Goal: Check status: Check status

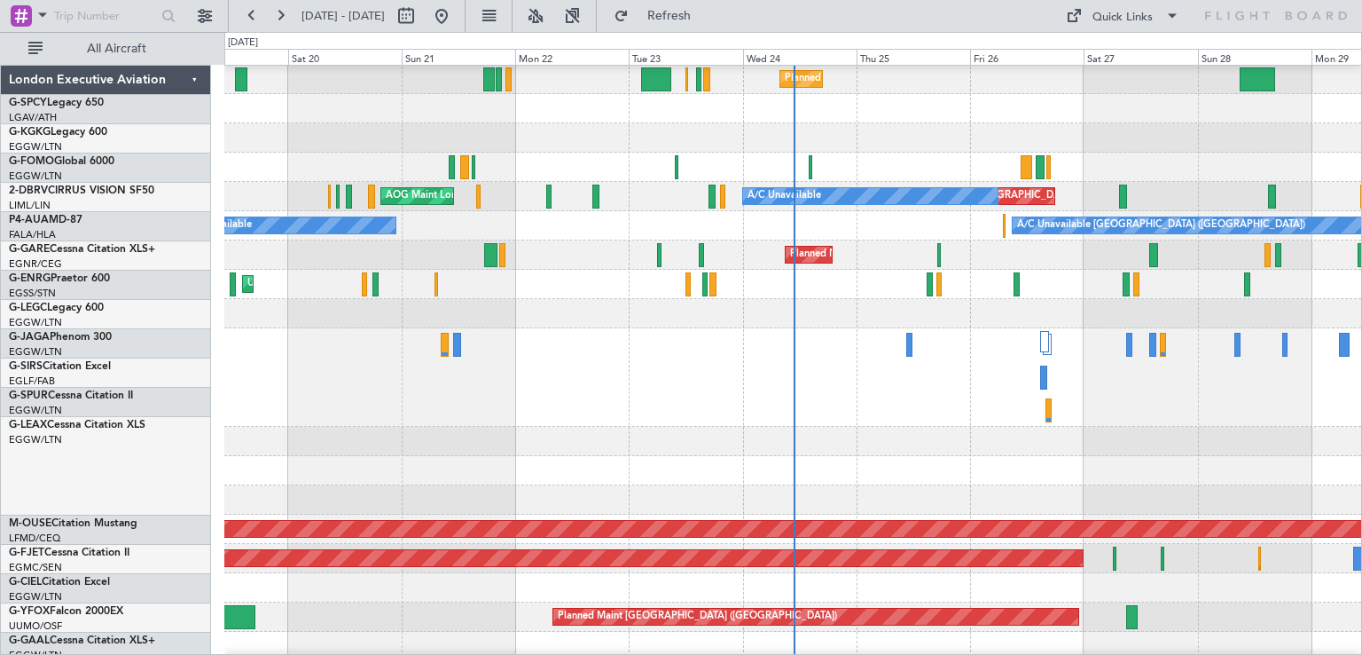
scroll to position [89, 0]
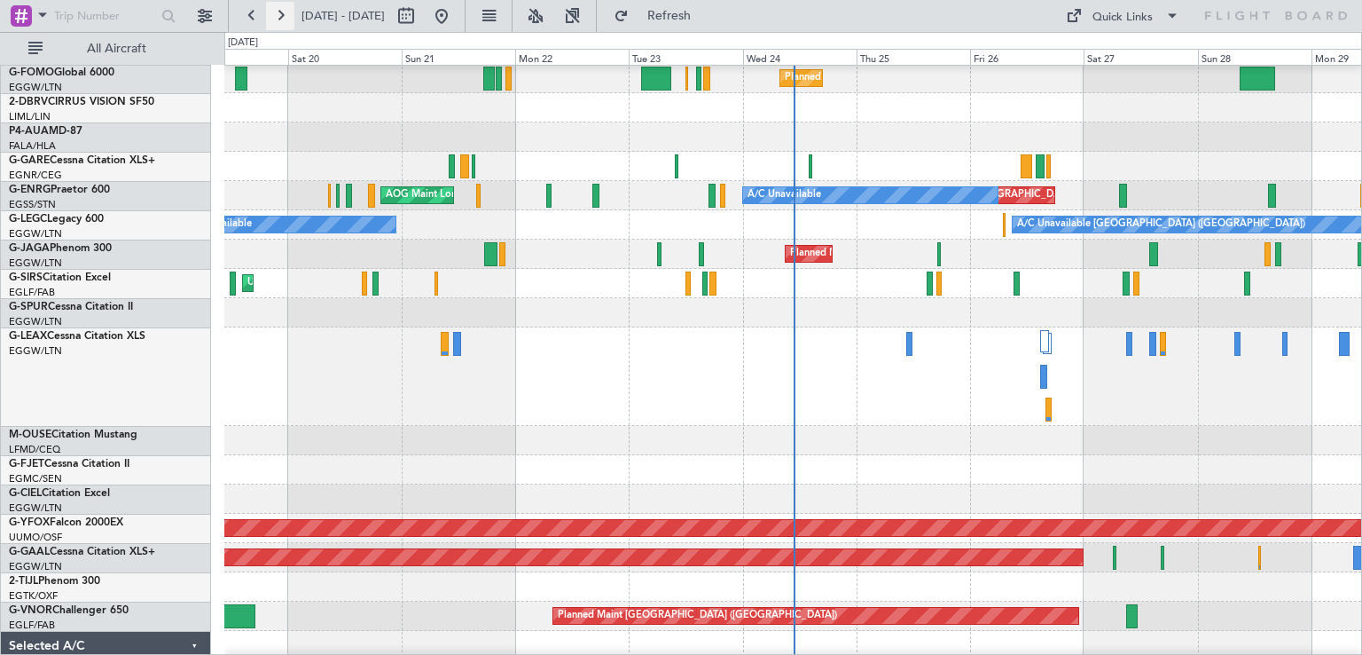
click at [284, 28] on button at bounding box center [280, 16] width 28 height 28
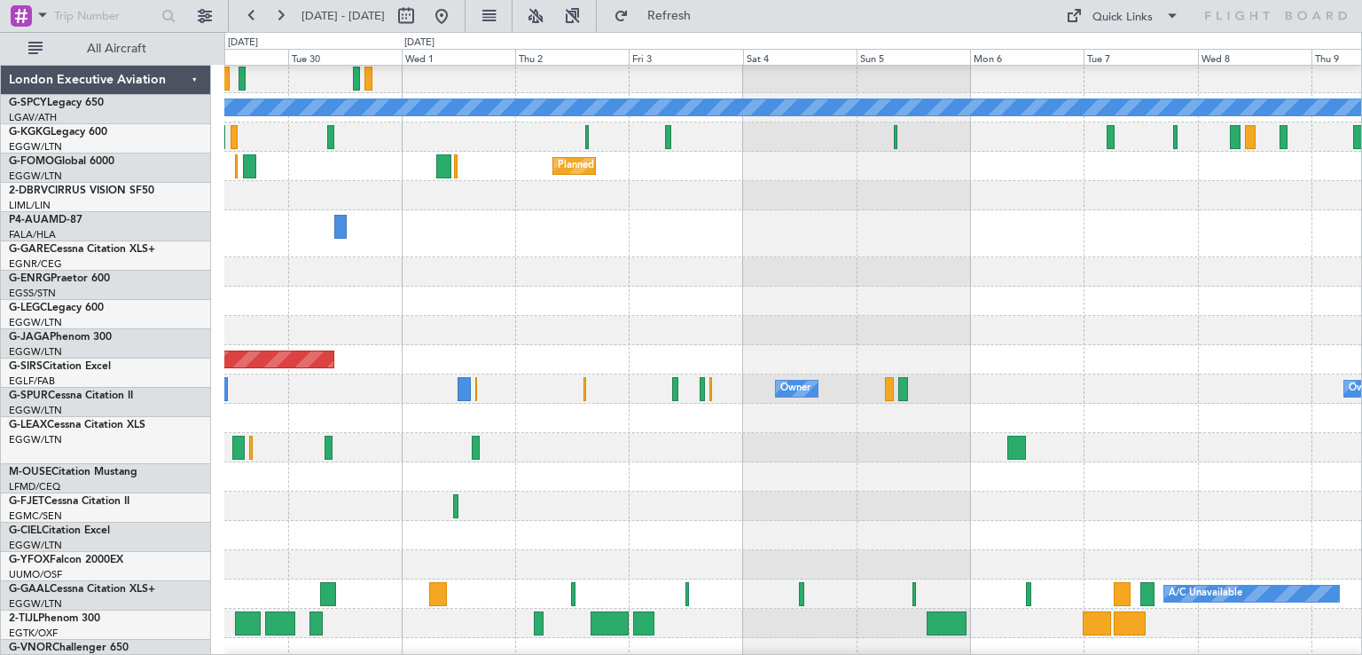
scroll to position [247, 0]
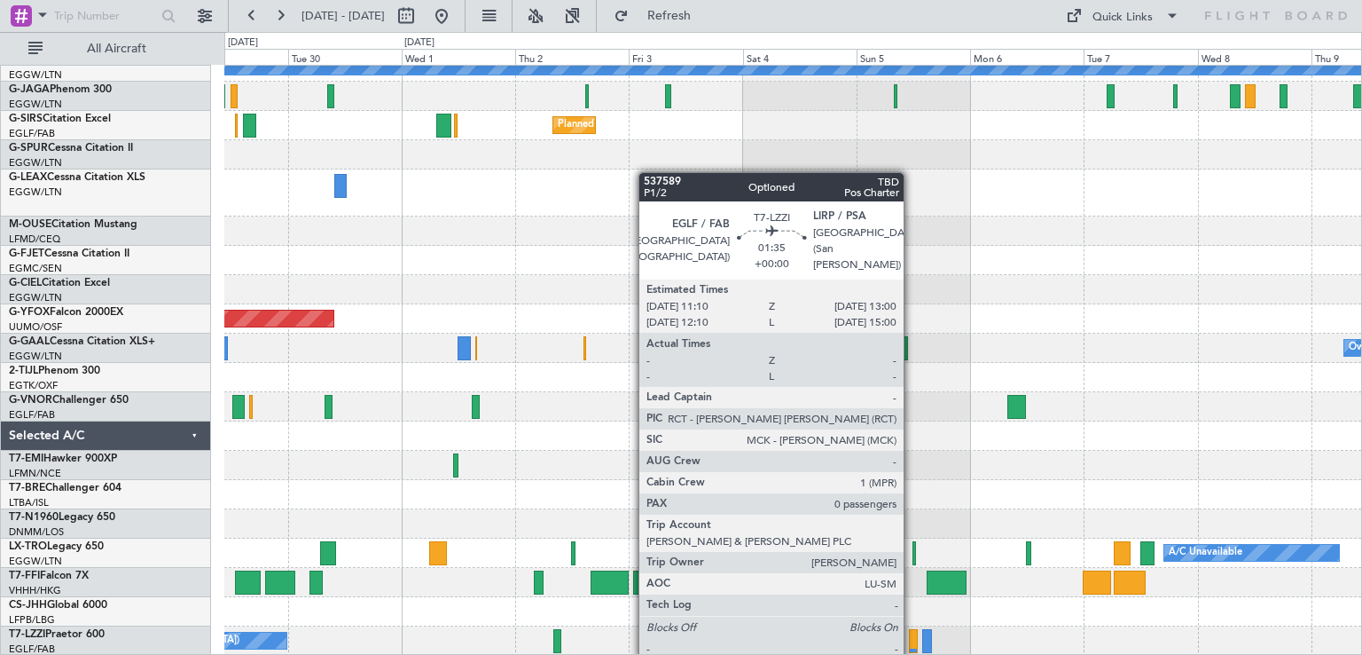
click at [912, 640] on div at bounding box center [913, 641] width 9 height 24
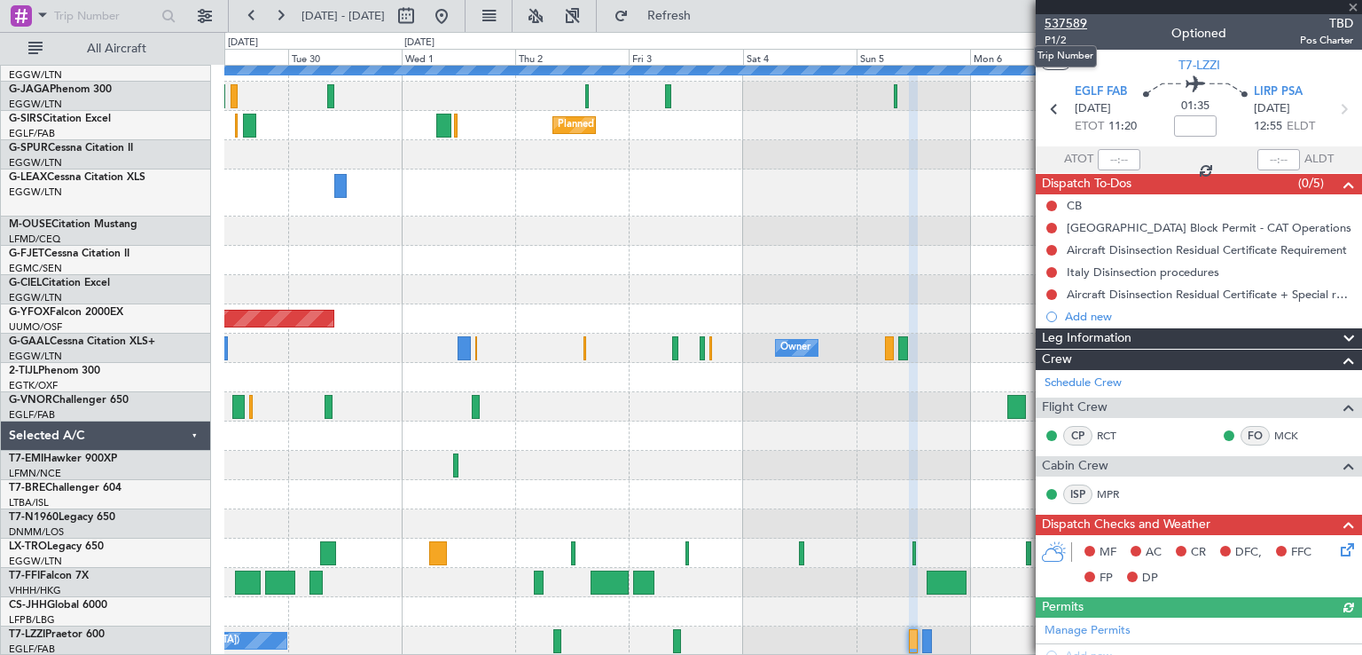
click at [1072, 16] on span "537589" at bounding box center [1066, 23] width 43 height 19
click at [707, 10] on span "Refresh" at bounding box center [669, 16] width 75 height 12
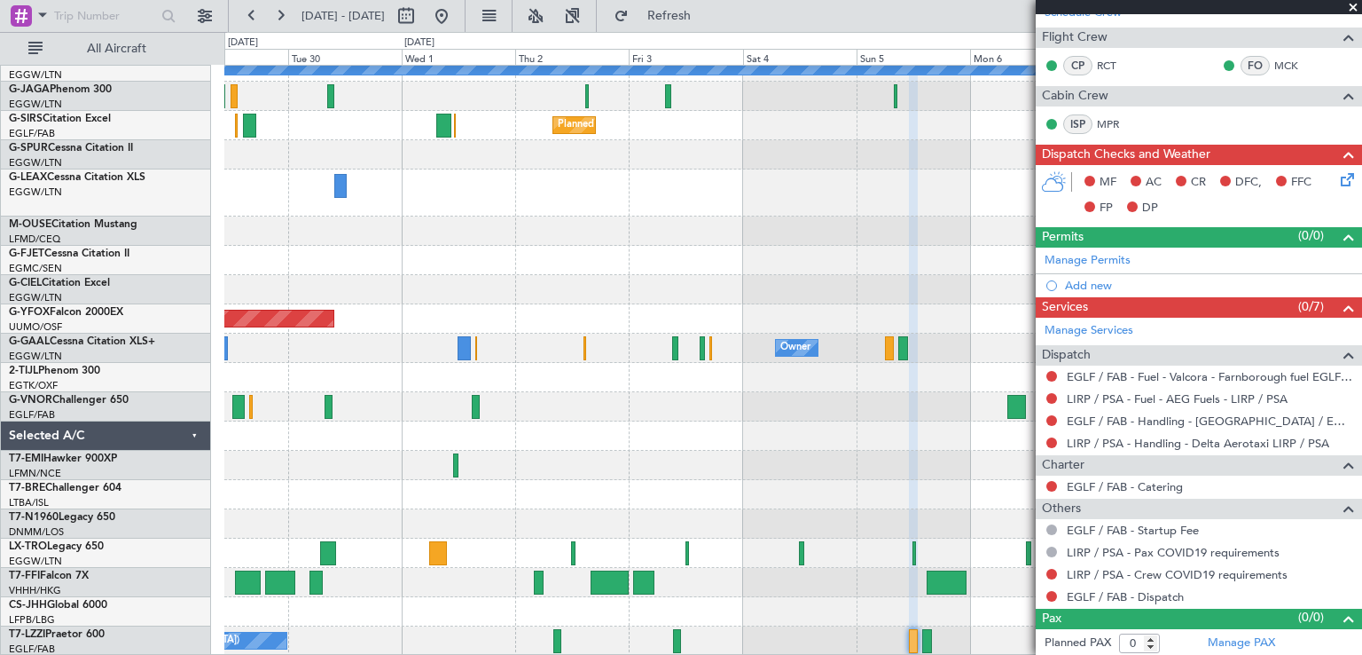
scroll to position [0, 0]
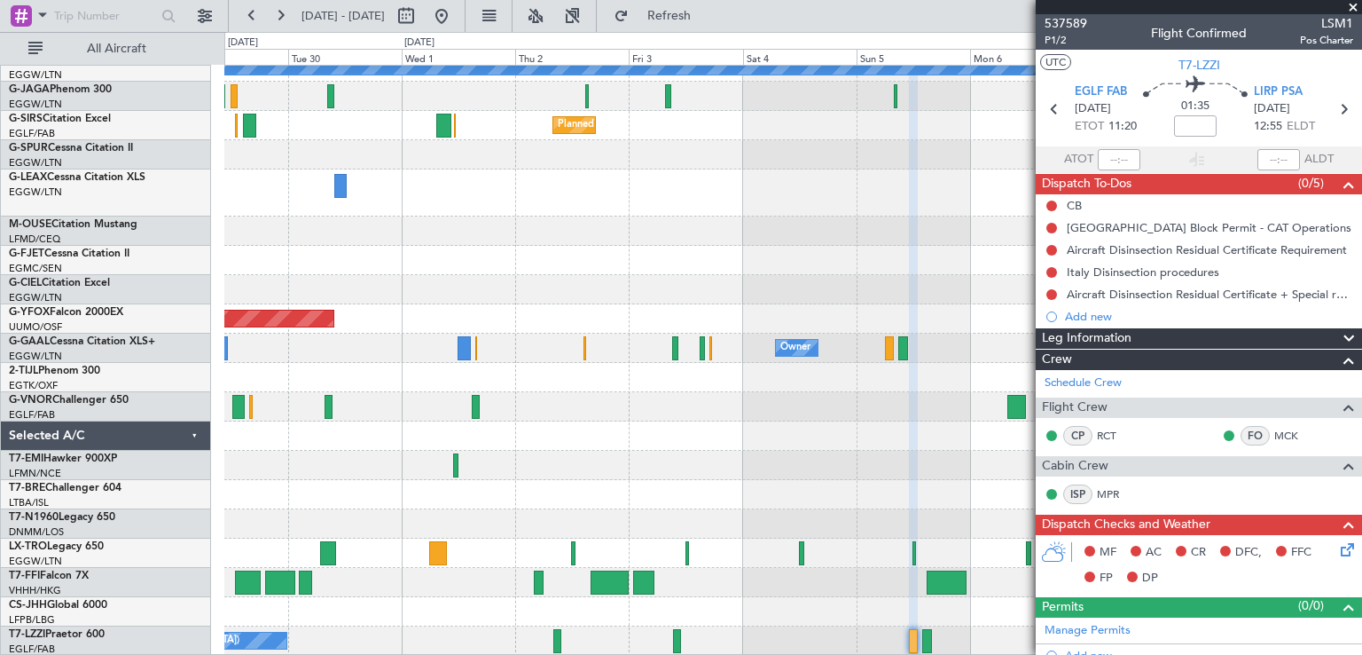
click at [1357, 3] on span at bounding box center [1354, 8] width 18 height 16
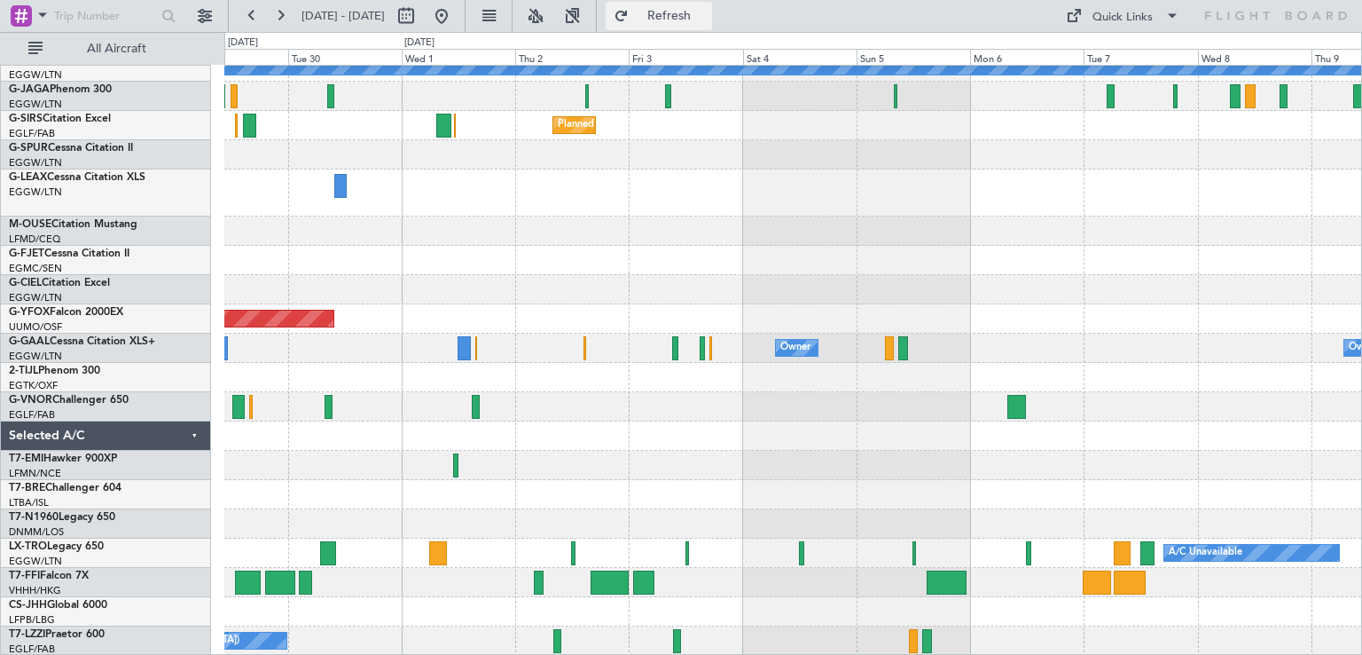
click at [685, 11] on button "Refresh" at bounding box center [659, 16] width 106 height 28
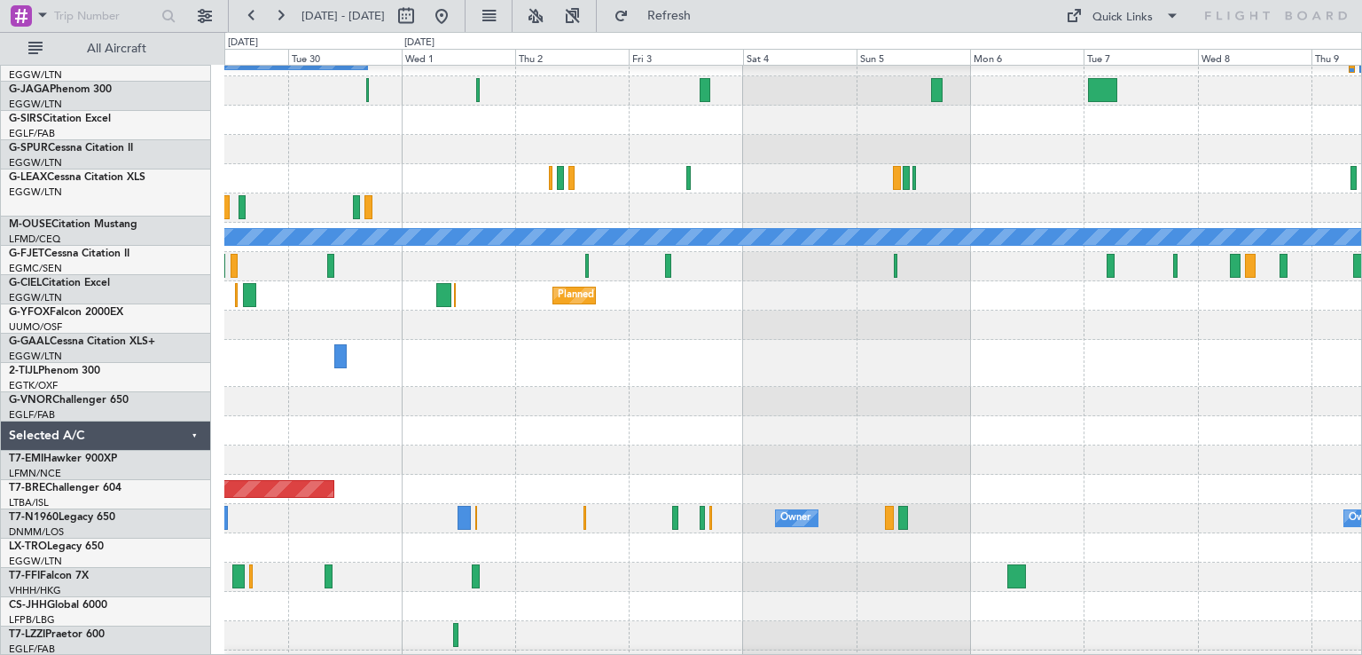
scroll to position [77, 0]
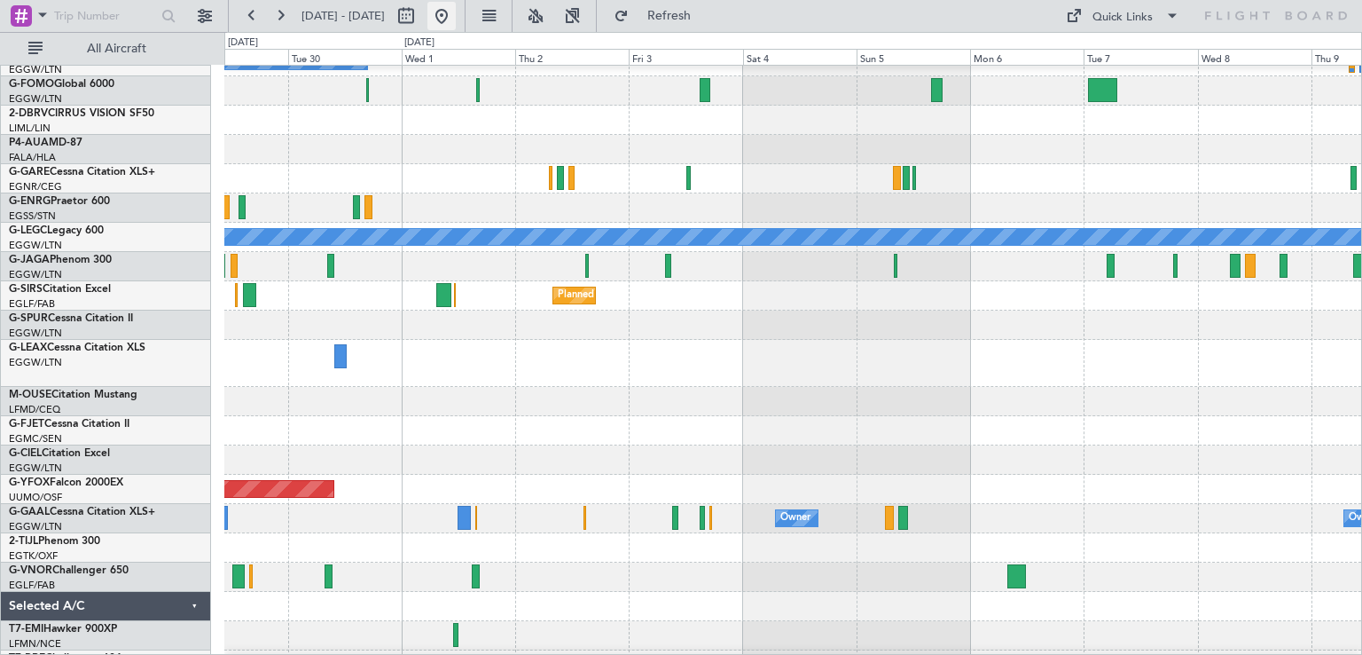
click at [456, 15] on button at bounding box center [442, 16] width 28 height 28
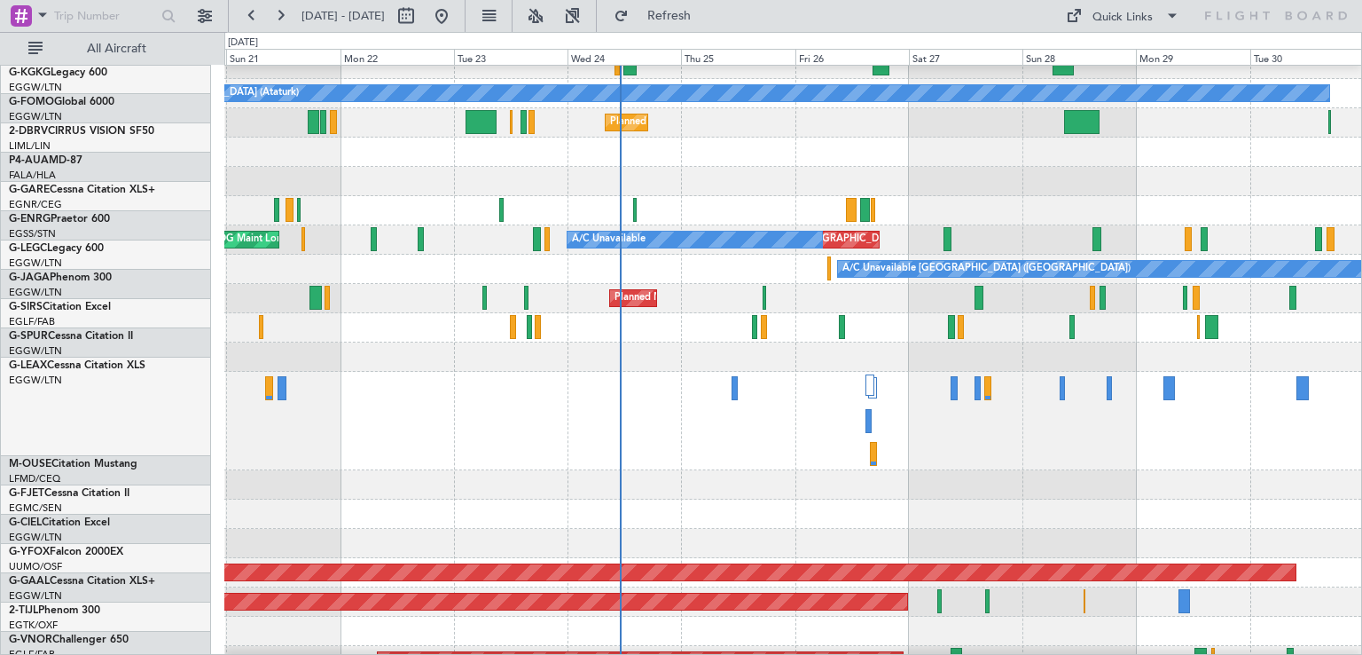
click at [657, 379] on div at bounding box center [792, 421] width 1137 height 98
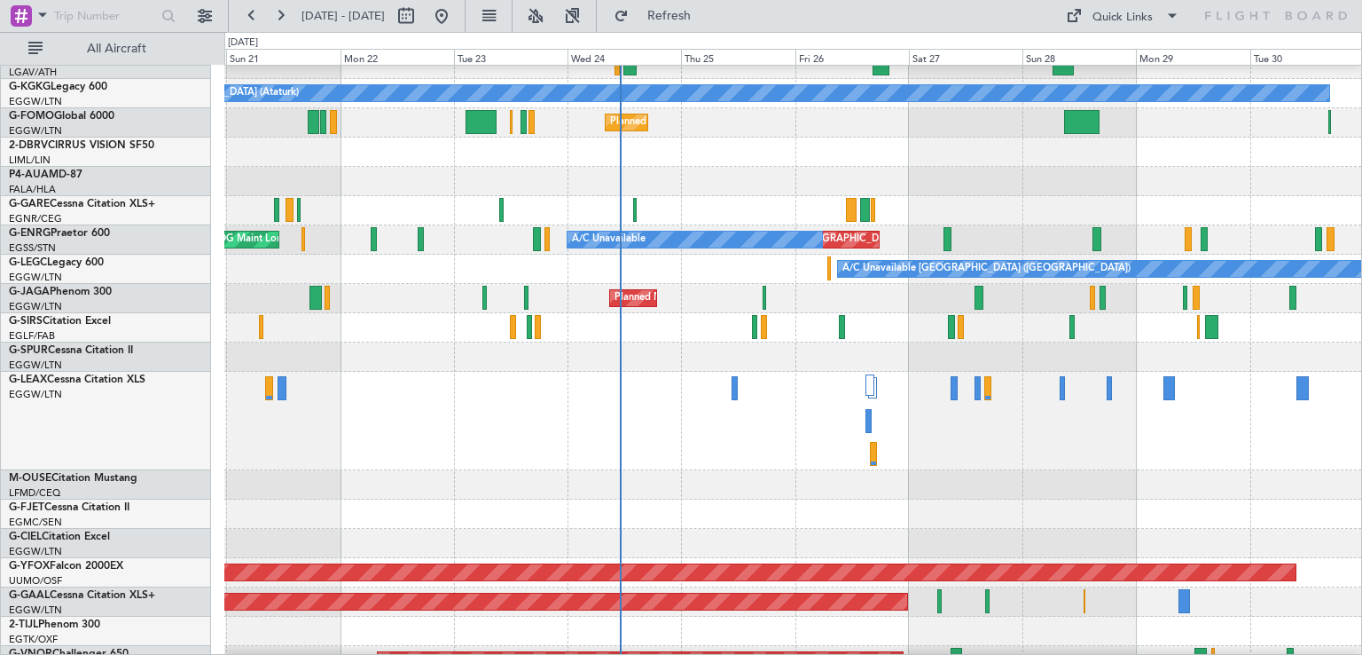
click at [1172, 158] on div at bounding box center [792, 151] width 1137 height 29
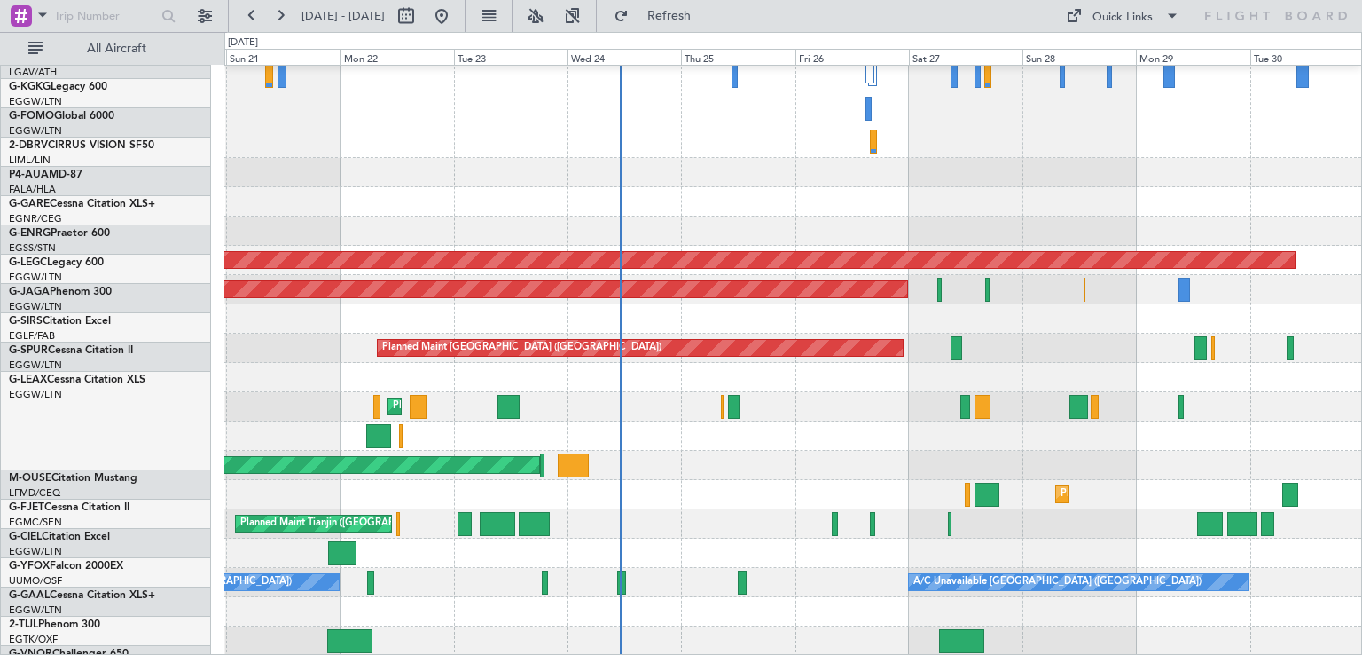
scroll to position [357, 0]
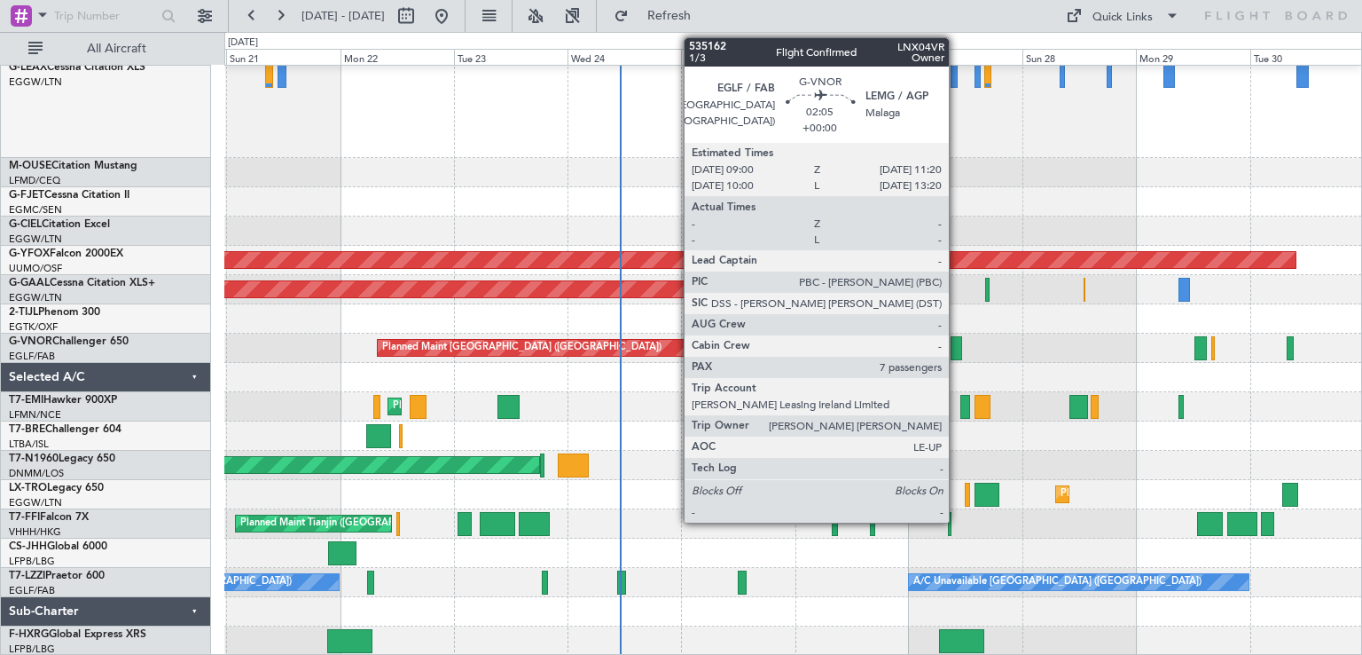
click at [957, 349] on div at bounding box center [957, 348] width 12 height 24
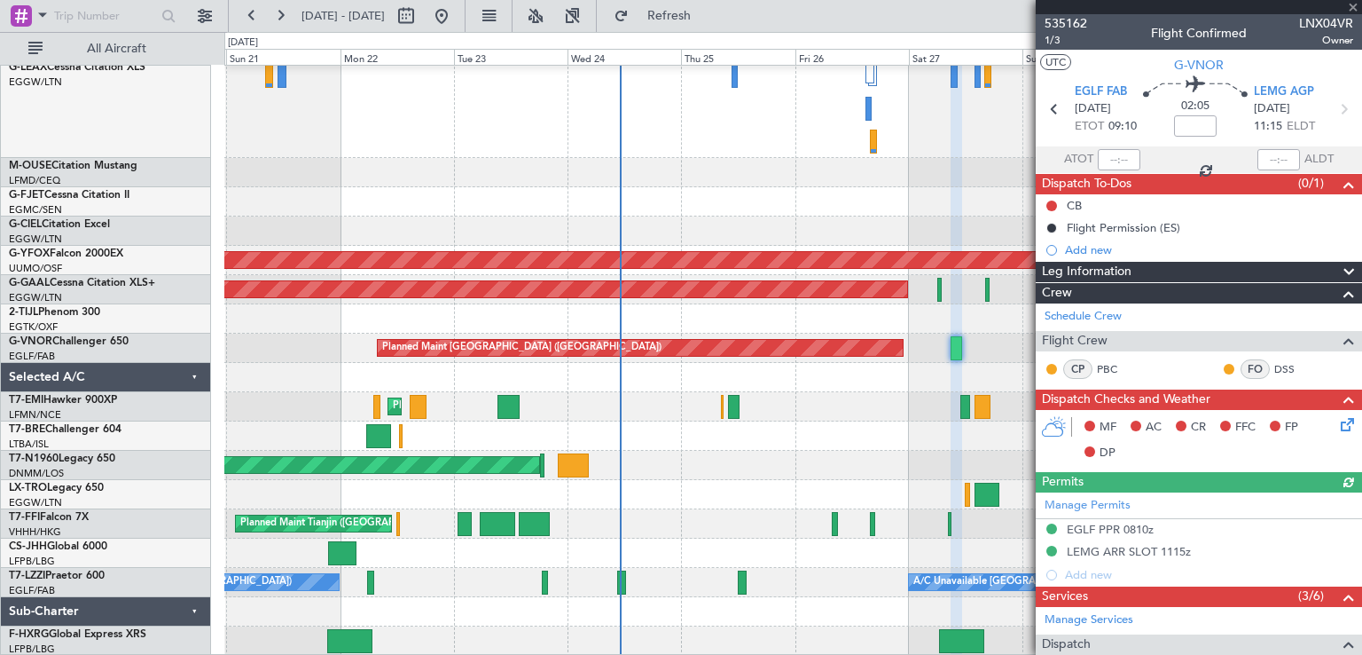
scroll to position [546, 0]
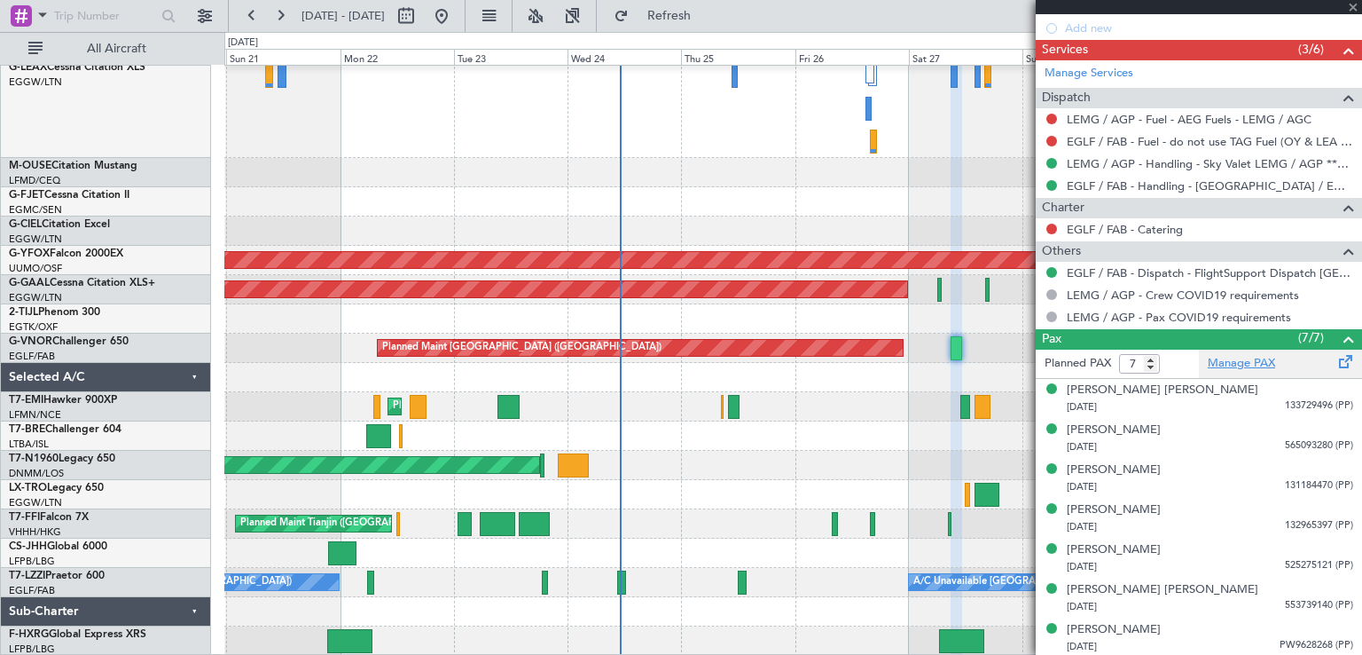
click at [1234, 355] on link "Manage PAX" at bounding box center [1241, 364] width 67 height 18
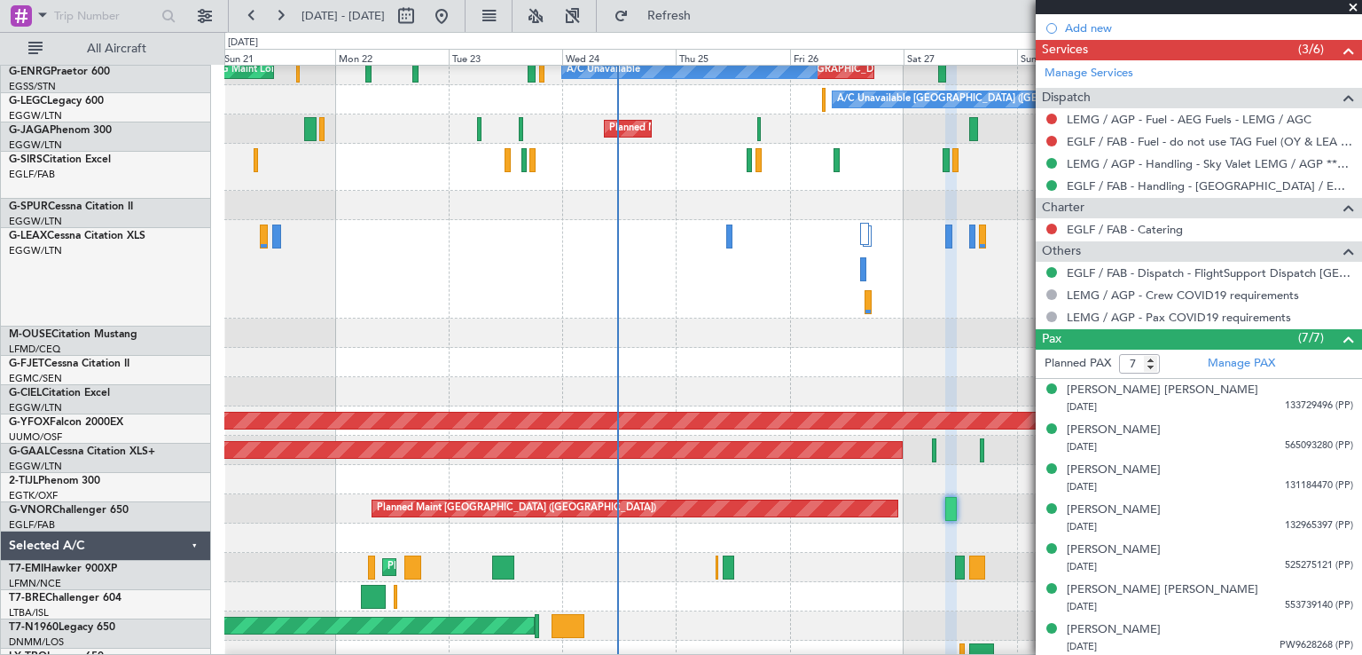
scroll to position [216, 0]
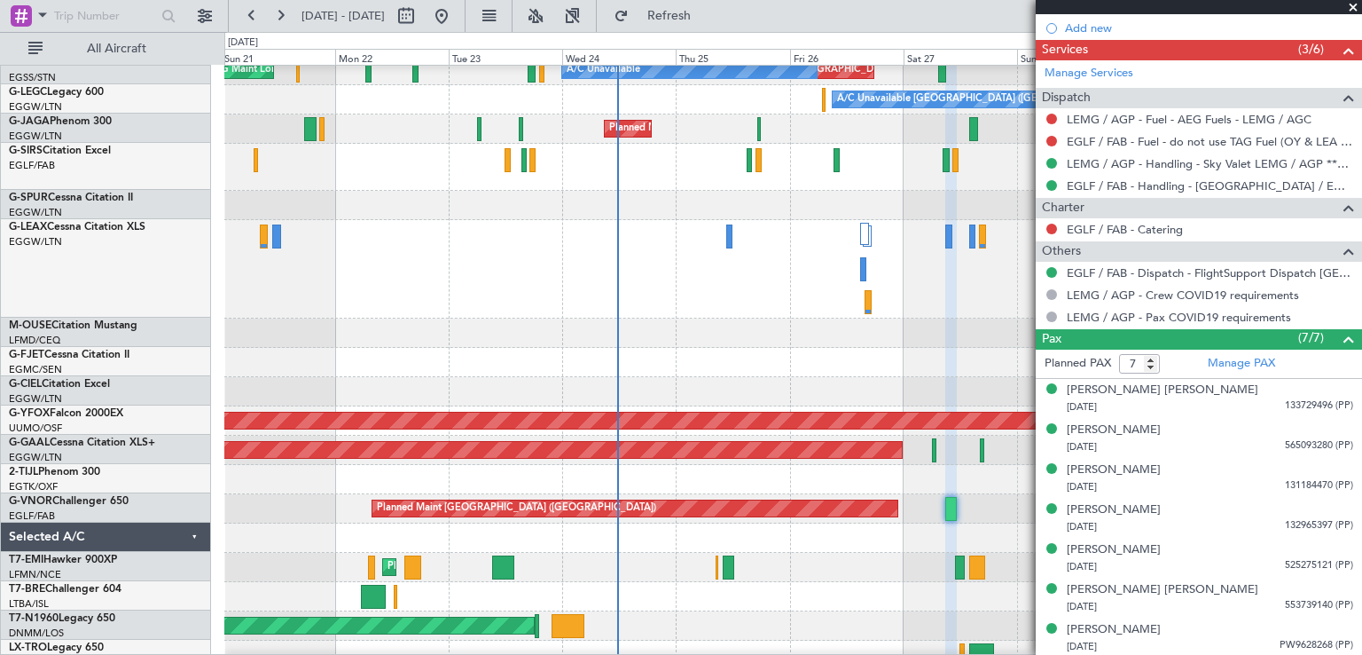
click at [603, 256] on div at bounding box center [792, 269] width 1137 height 98
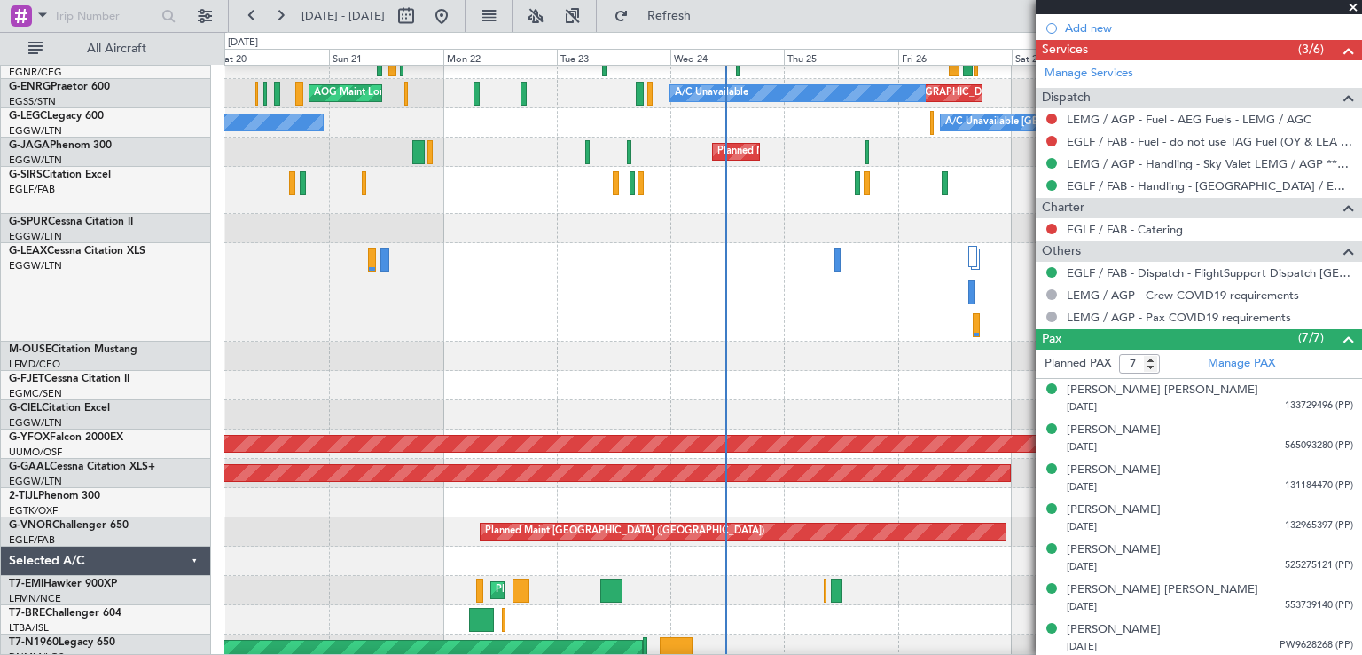
scroll to position [181, 0]
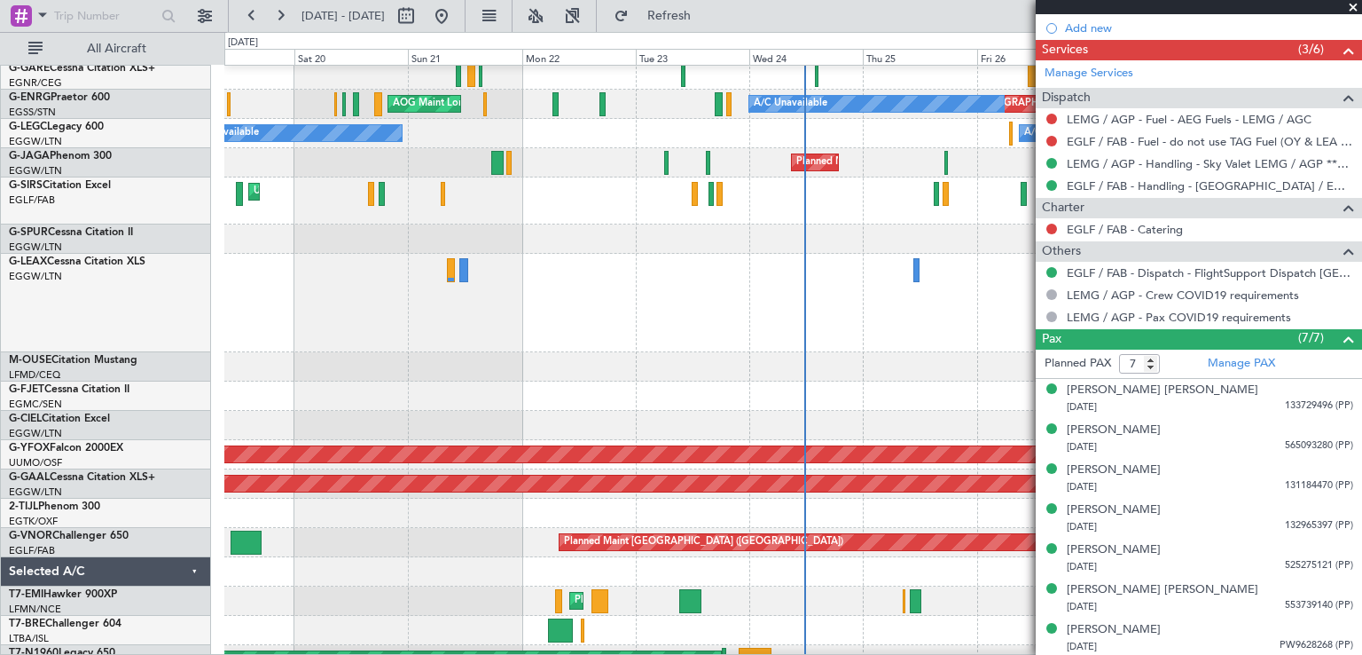
click at [678, 281] on div at bounding box center [792, 303] width 1137 height 98
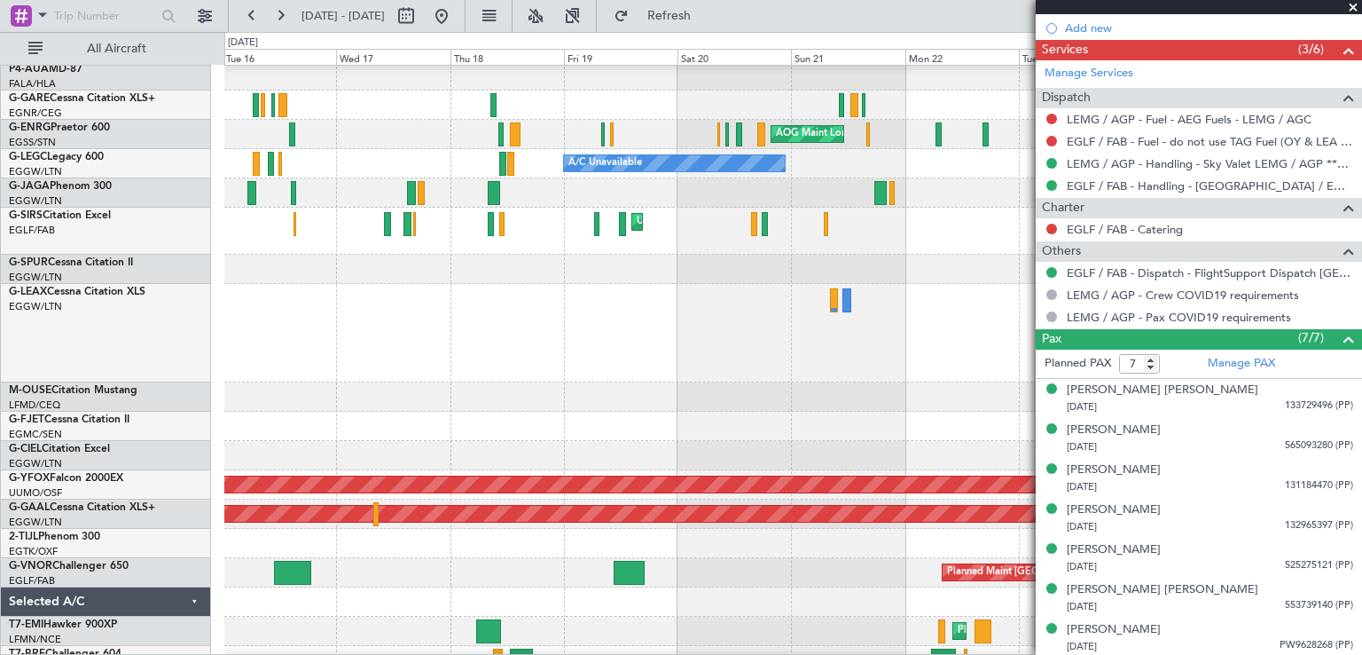
scroll to position [121, 0]
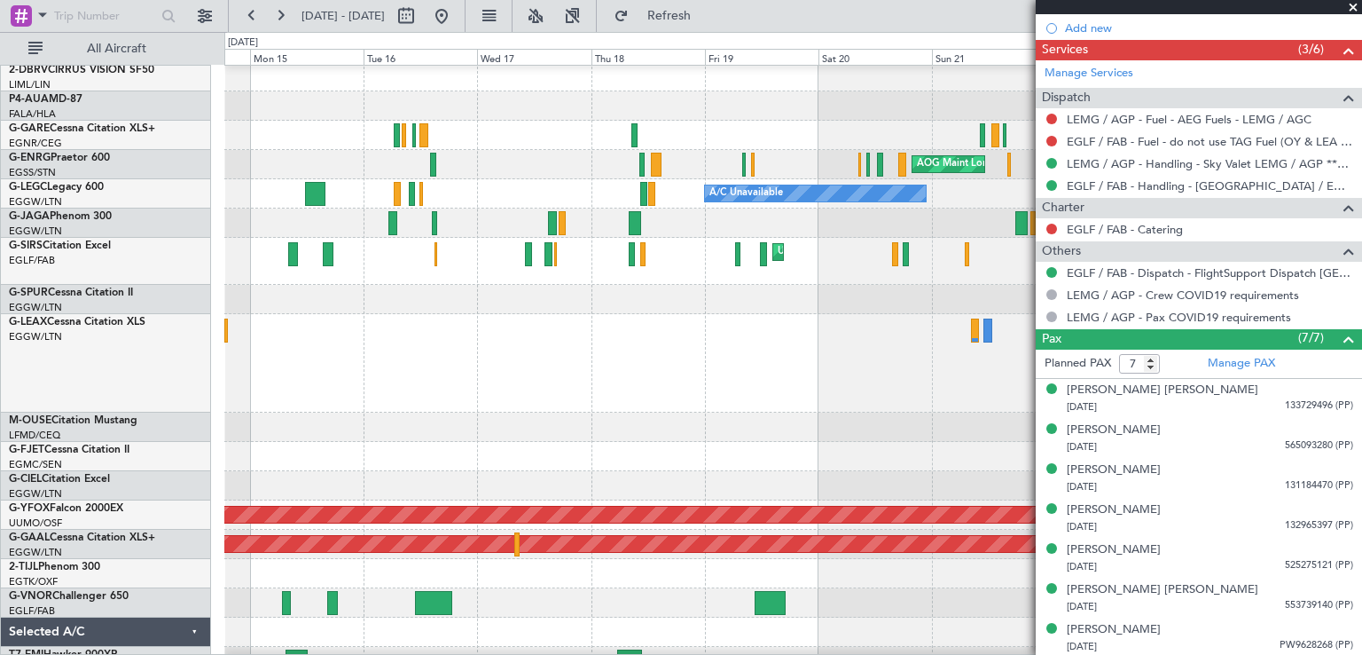
click at [904, 286] on div at bounding box center [792, 299] width 1137 height 29
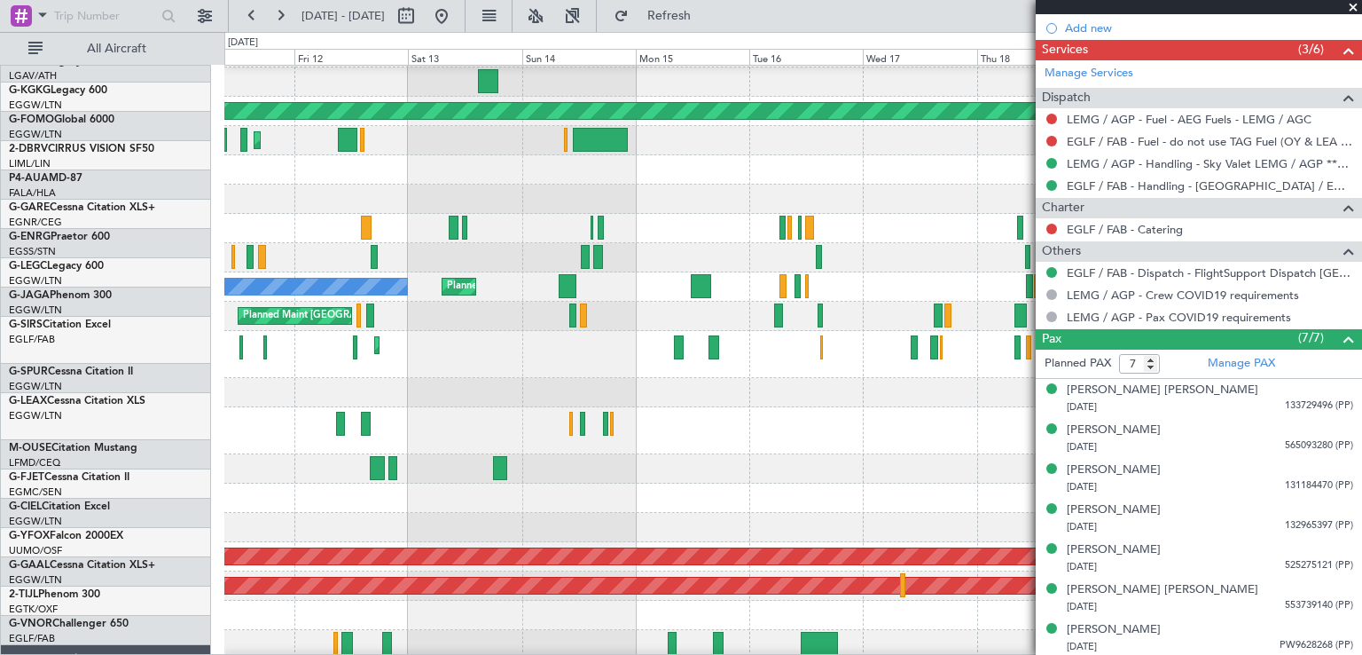
scroll to position [27, 0]
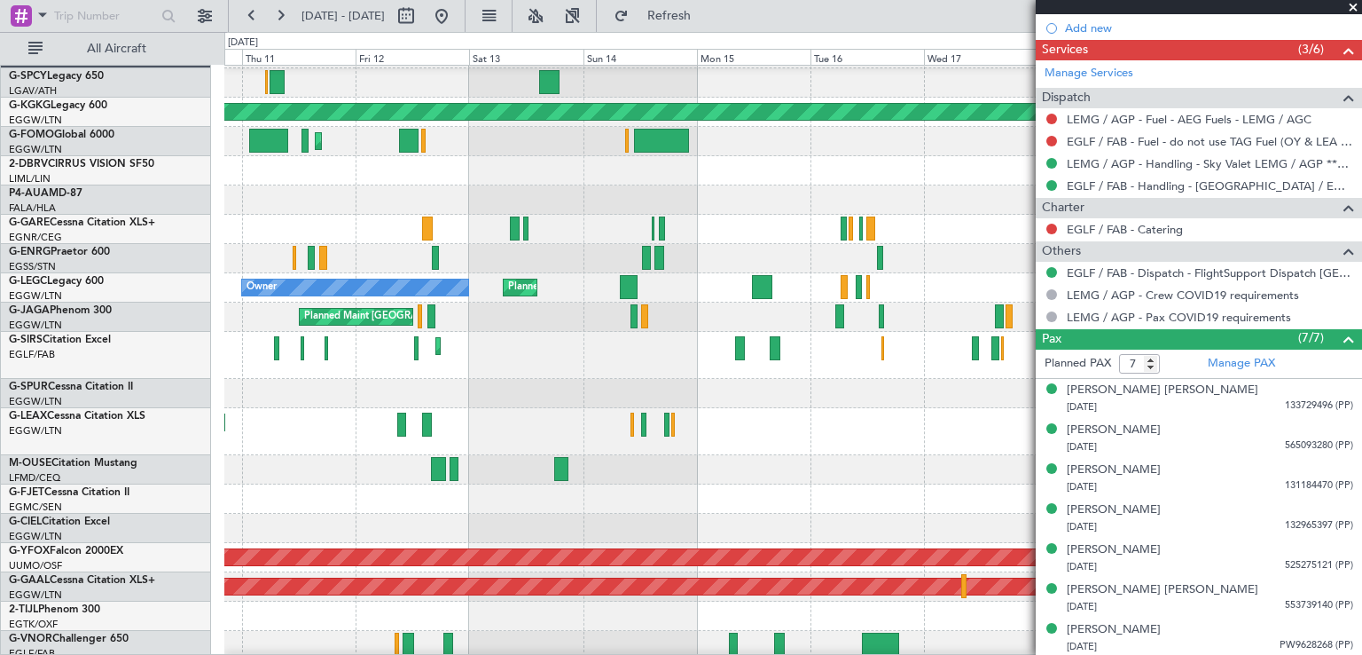
click at [1353, 6] on span at bounding box center [1354, 8] width 18 height 16
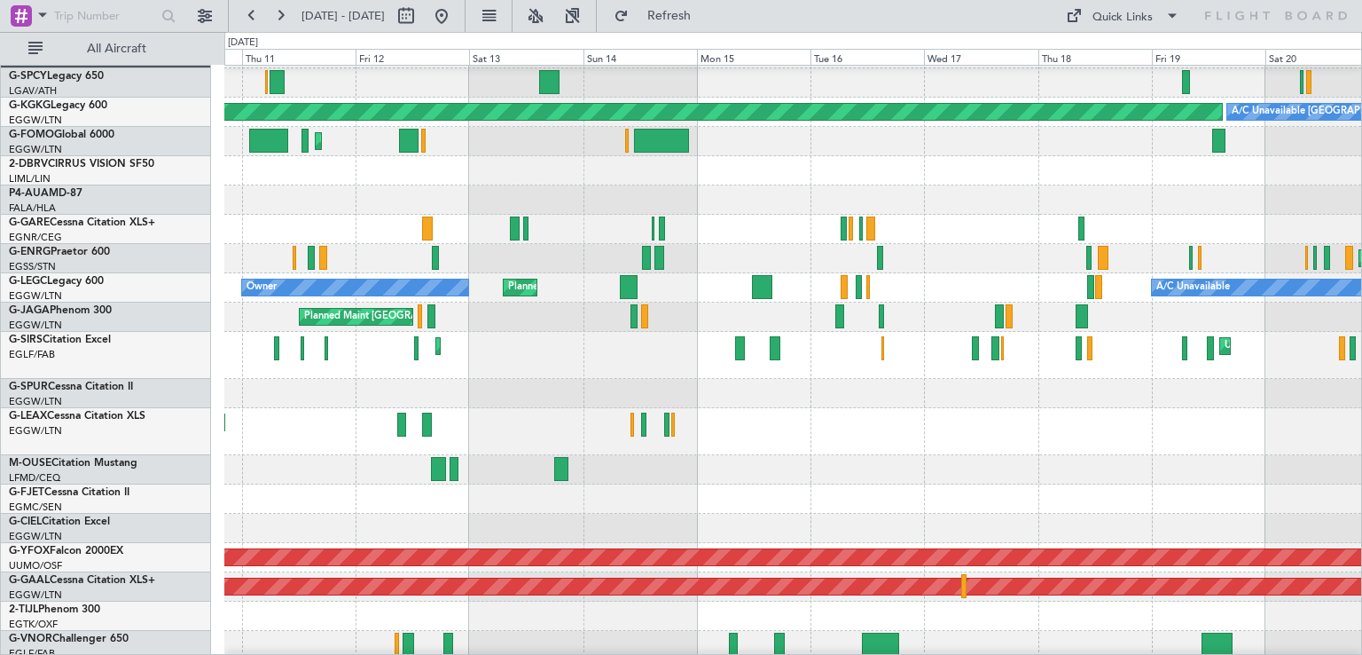
type input "0"
click at [456, 21] on button at bounding box center [442, 16] width 28 height 28
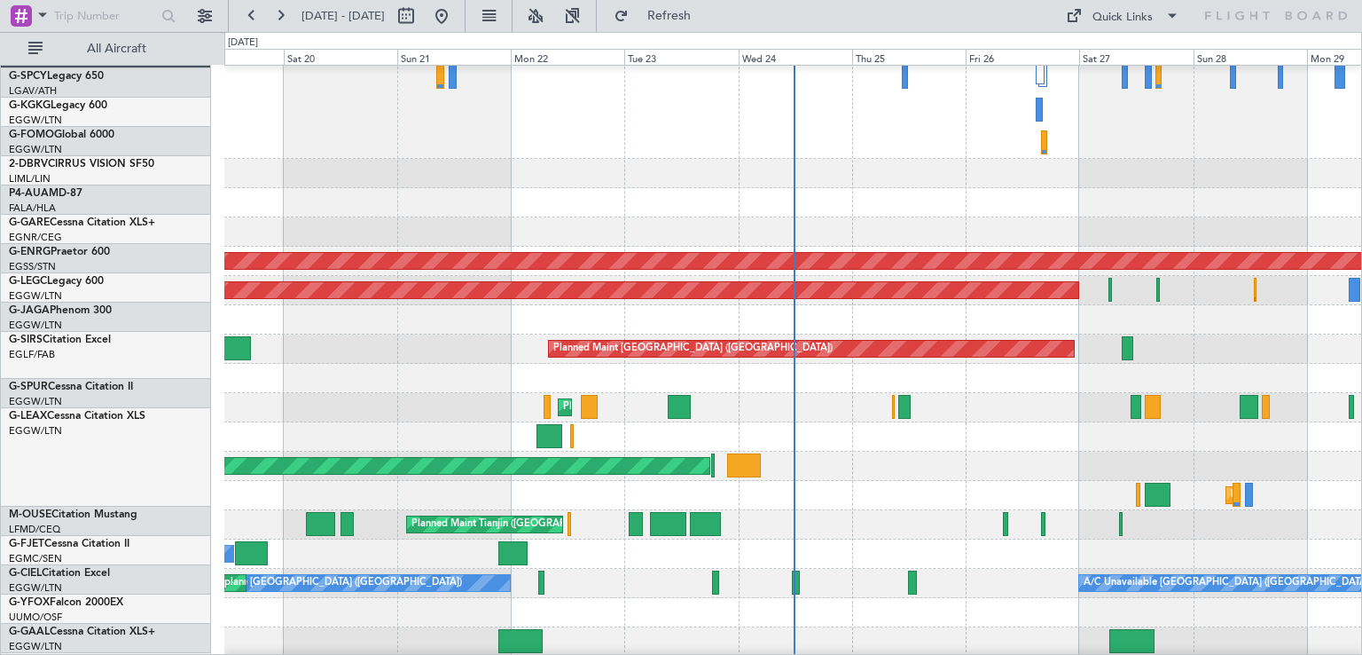
scroll to position [375, 0]
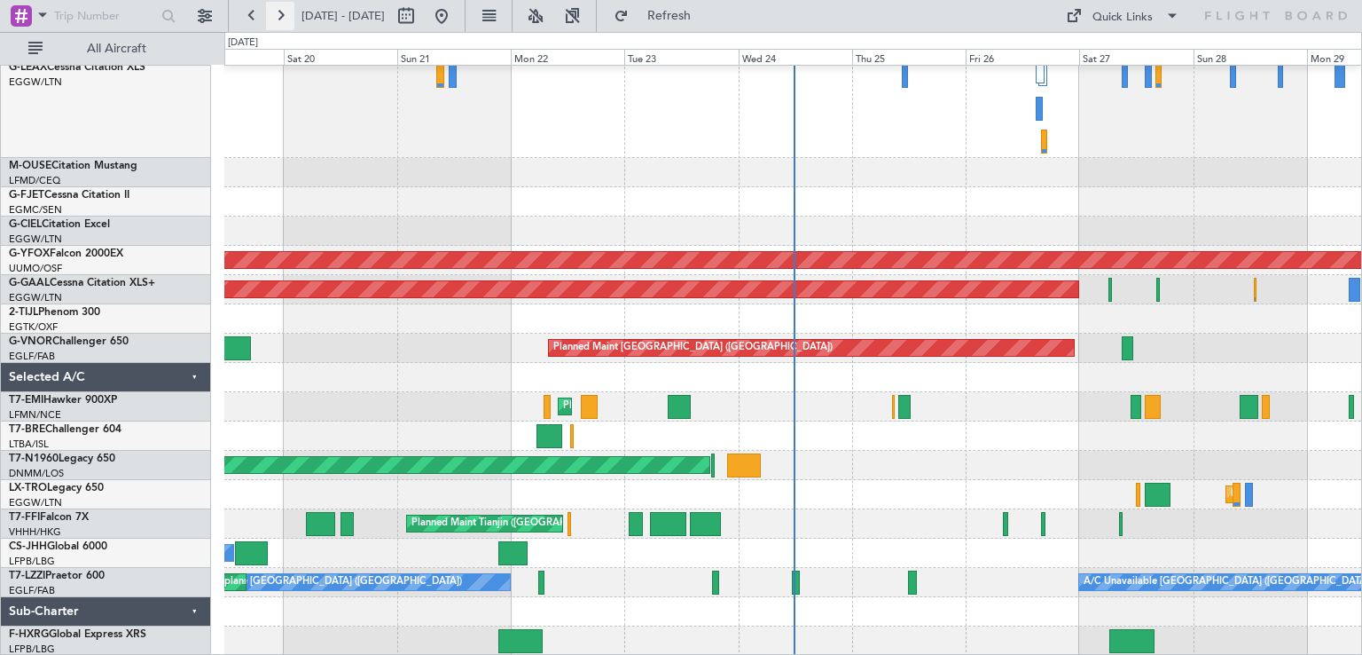
click at [288, 20] on button at bounding box center [280, 16] width 28 height 28
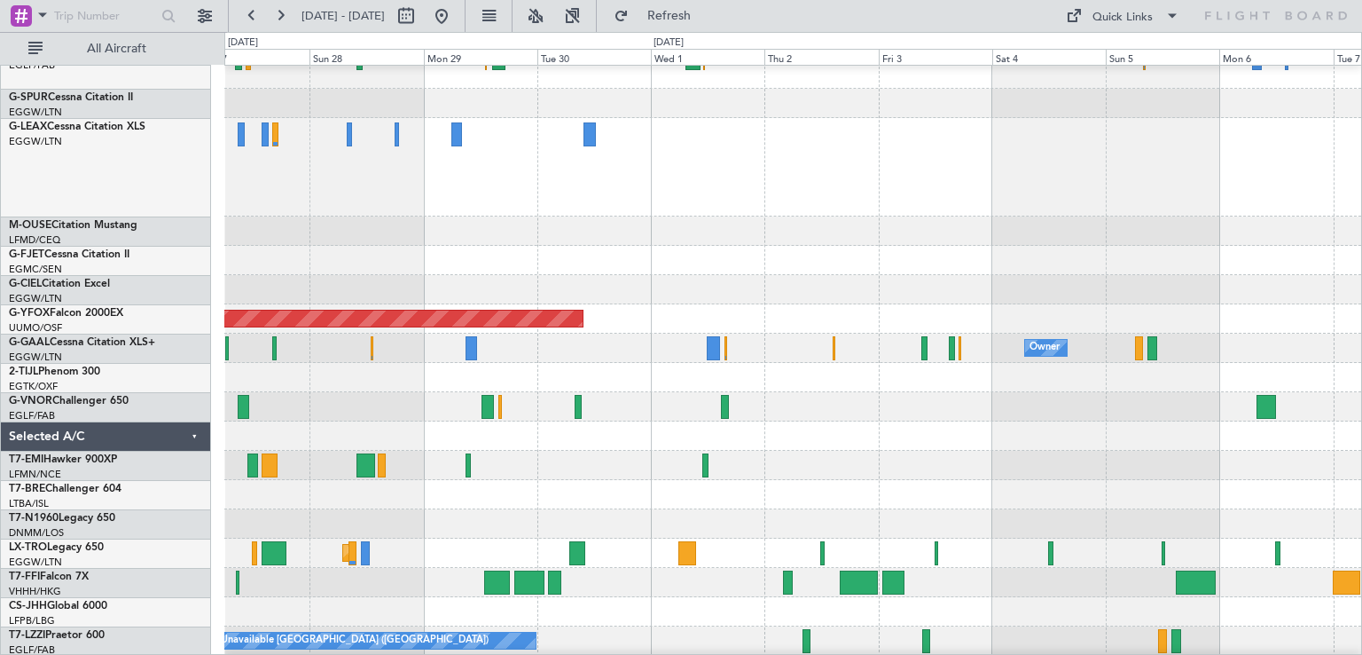
scroll to position [265, 0]
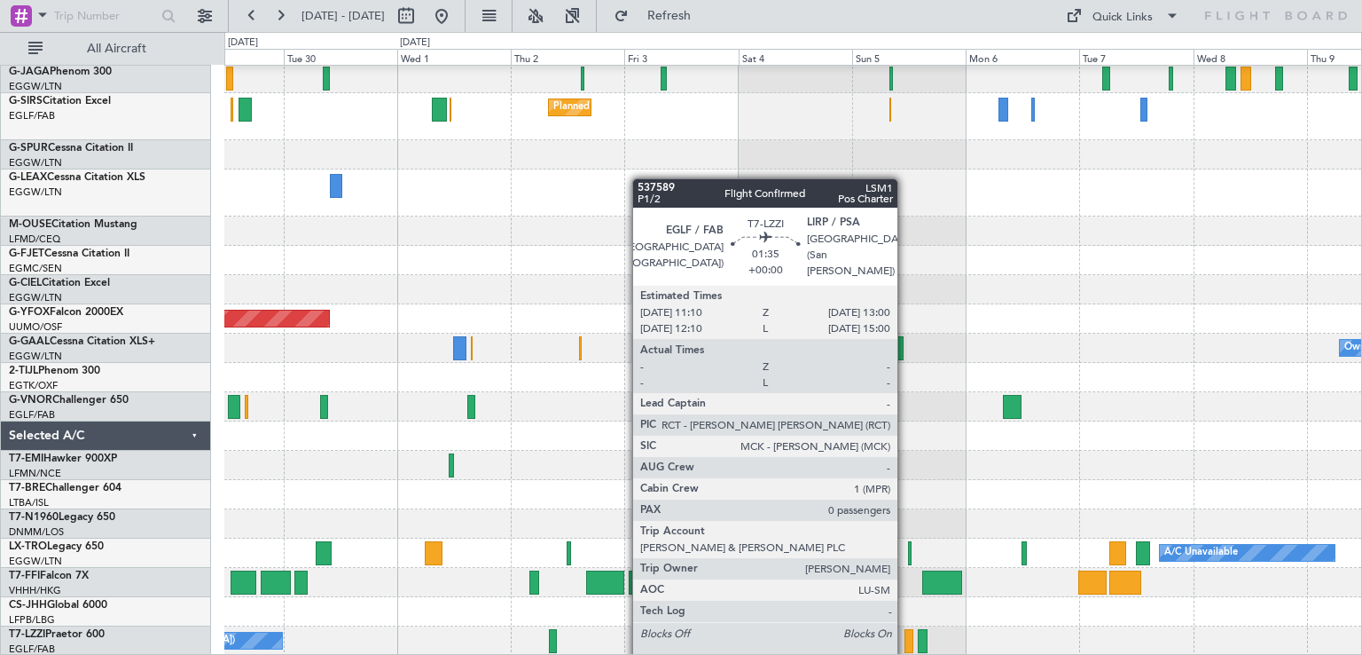
click at [906, 646] on div at bounding box center [909, 641] width 9 height 24
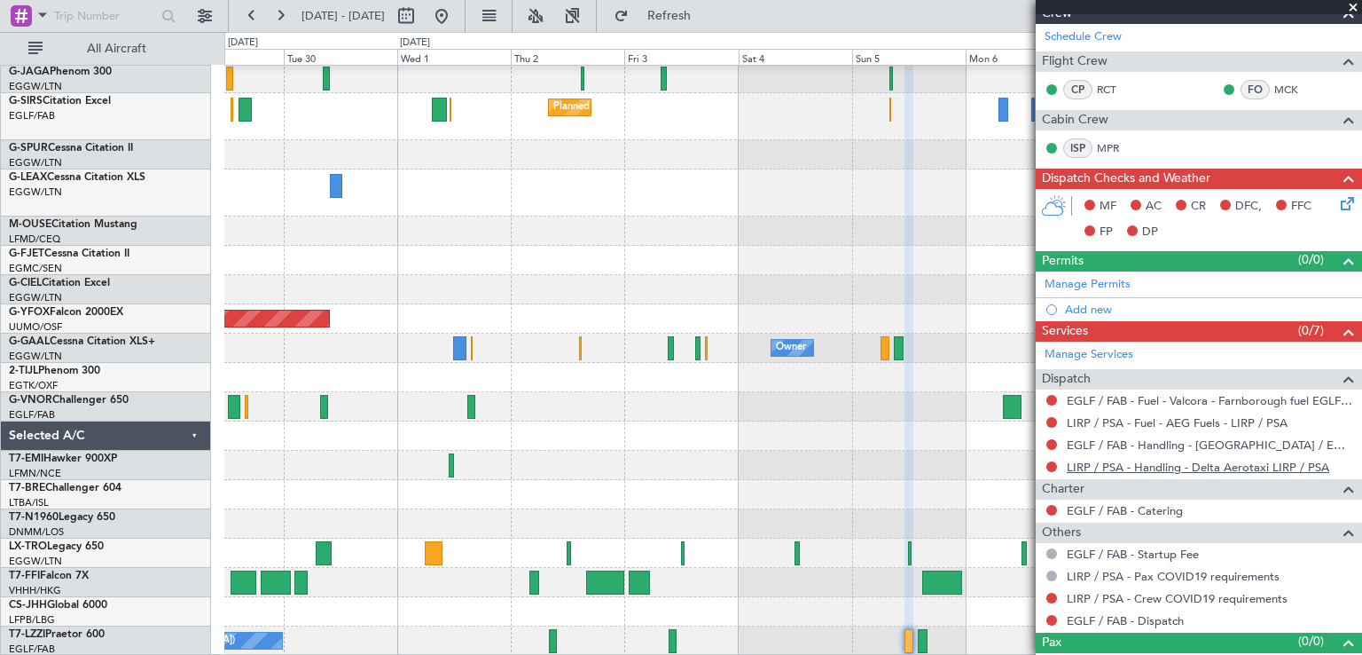
scroll to position [370, 0]
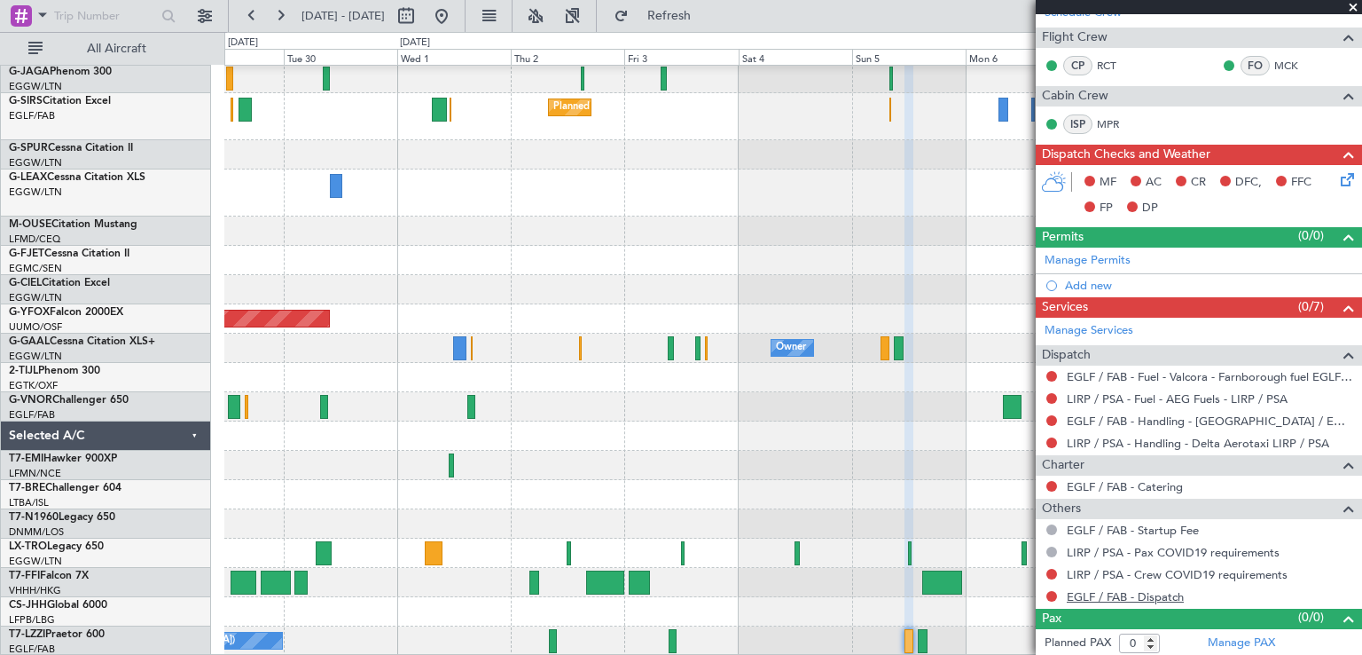
click at [1085, 590] on link "EGLF / FAB - Dispatch" at bounding box center [1125, 596] width 117 height 15
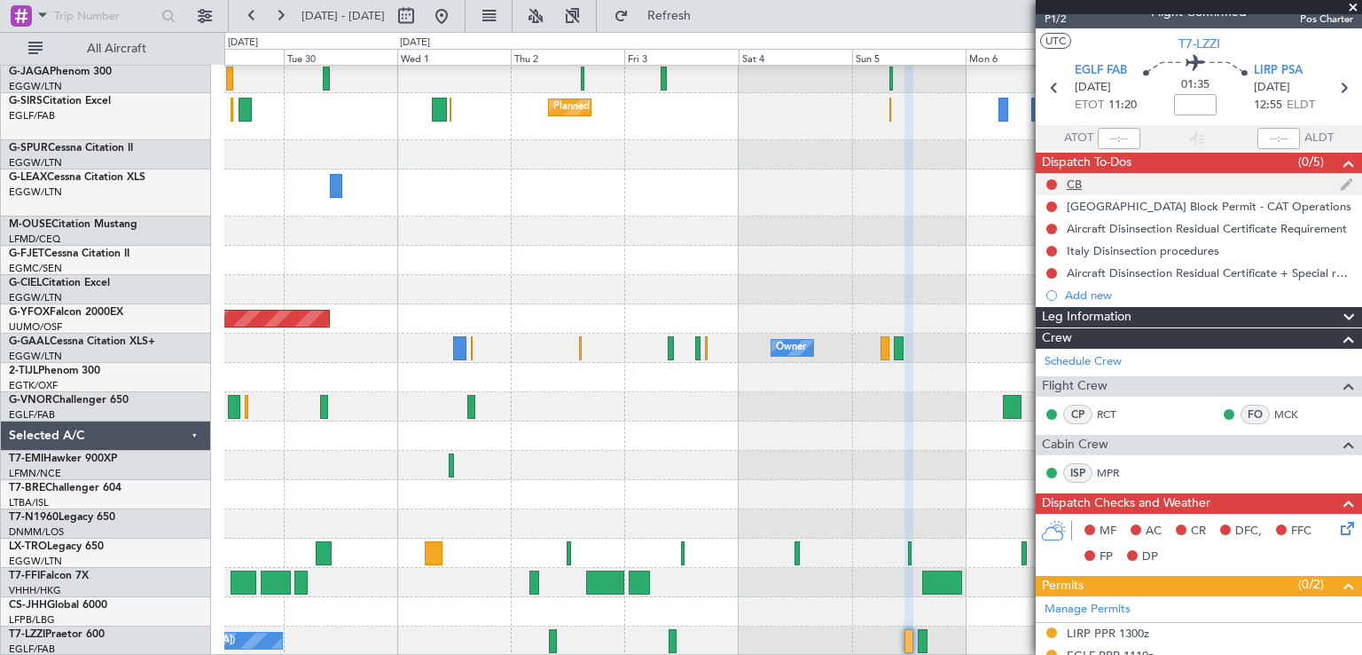
scroll to position [0, 0]
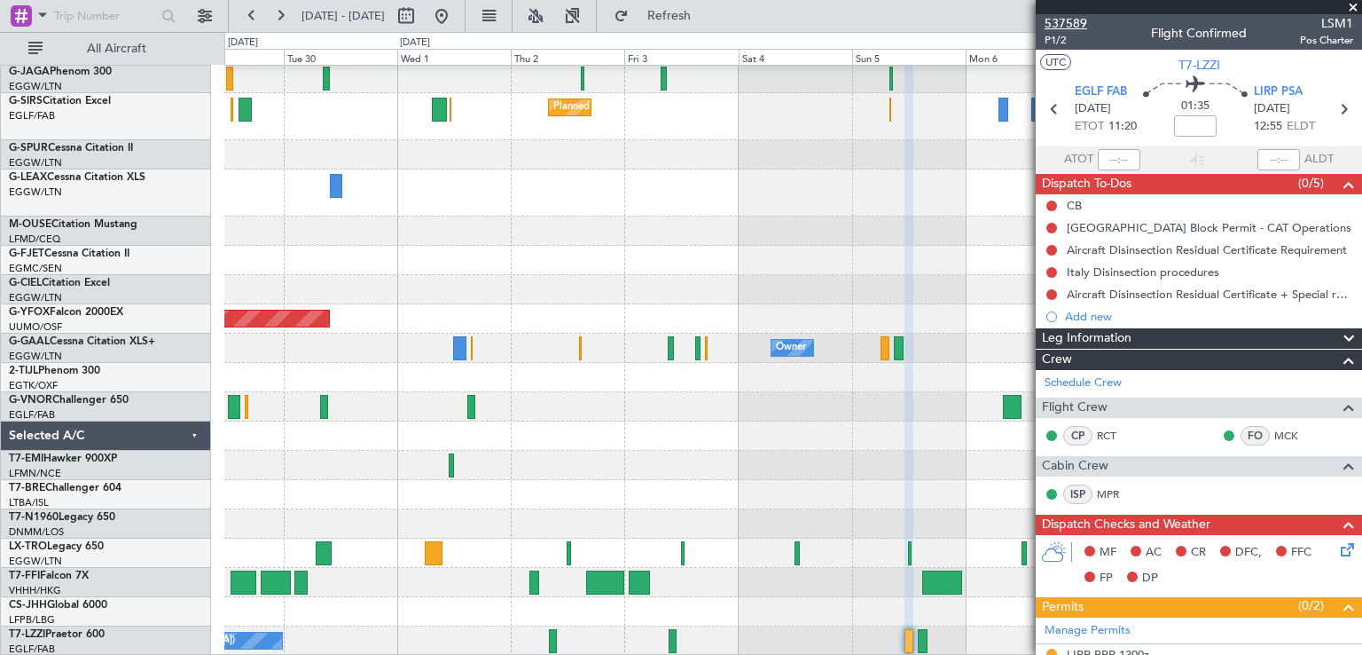
click at [1080, 20] on span "537589" at bounding box center [1066, 23] width 43 height 19
click at [1356, 0] on span at bounding box center [1354, 8] width 18 height 16
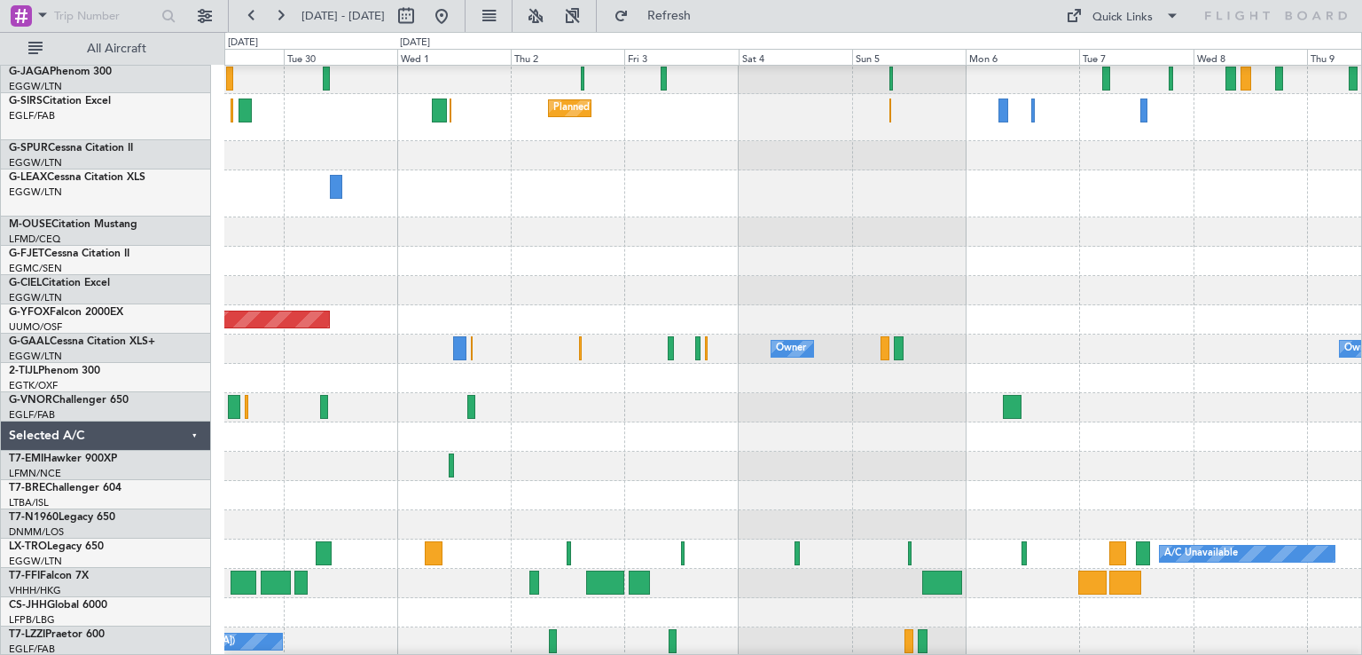
scroll to position [264, 0]
click at [456, 20] on button at bounding box center [442, 16] width 28 height 28
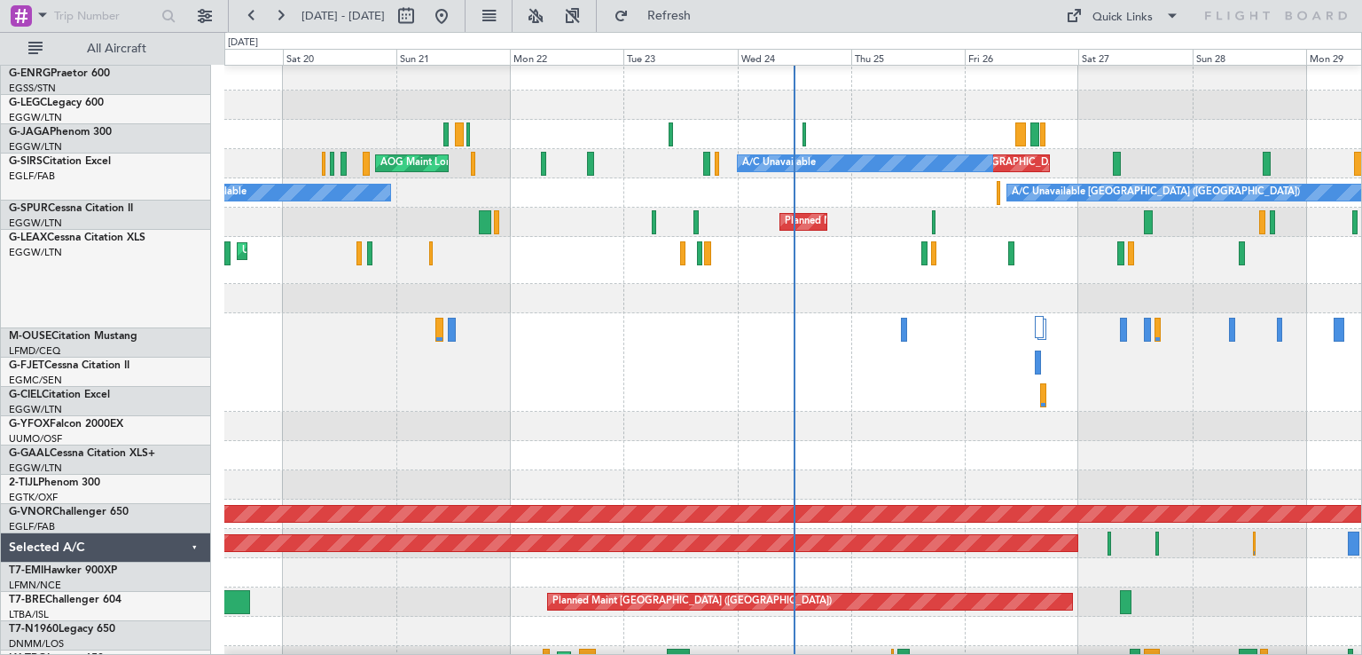
scroll to position [121, 0]
